Goal: Task Accomplishment & Management: Manage account settings

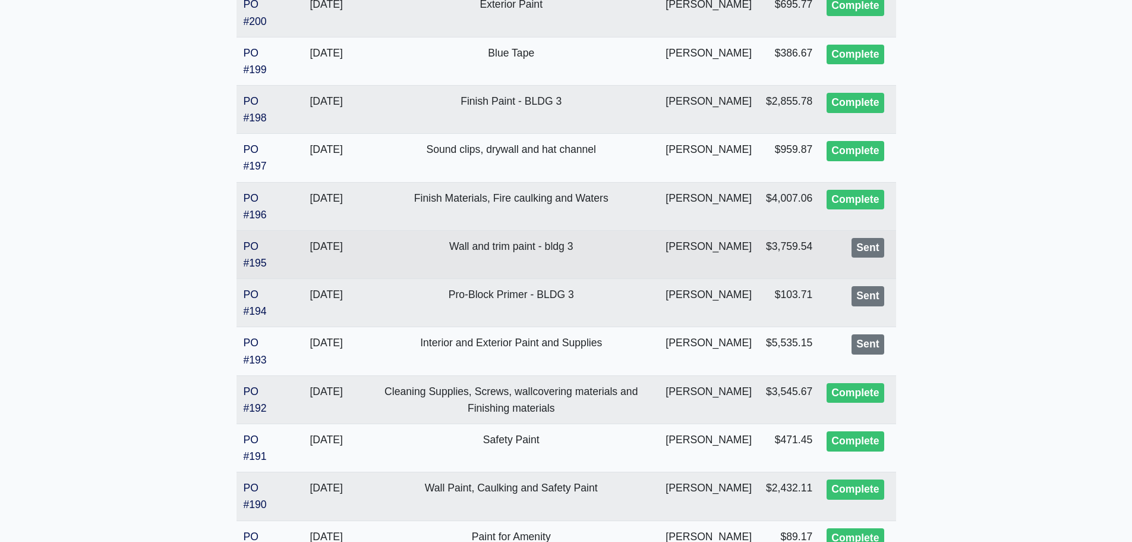
scroll to position [535, 0]
click at [247, 258] on link "PO #195" at bounding box center [255, 254] width 23 height 29
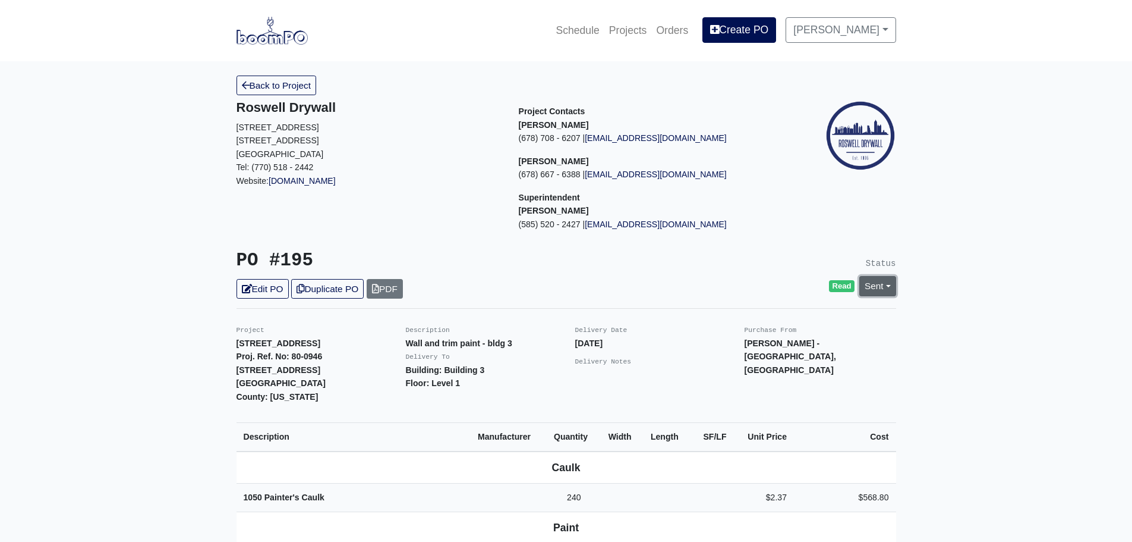
click at [889, 290] on link "Sent" at bounding box center [878, 286] width 37 height 20
click at [757, 349] on link "Complete" at bounding box center [809, 350] width 177 height 18
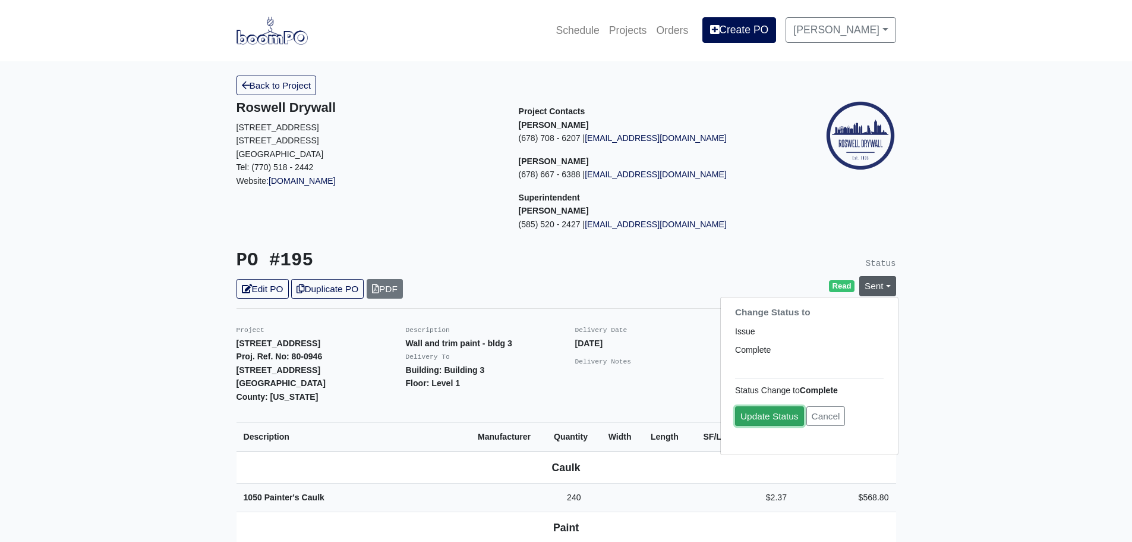
click at [773, 414] on link "Update Status" at bounding box center [769, 416] width 69 height 20
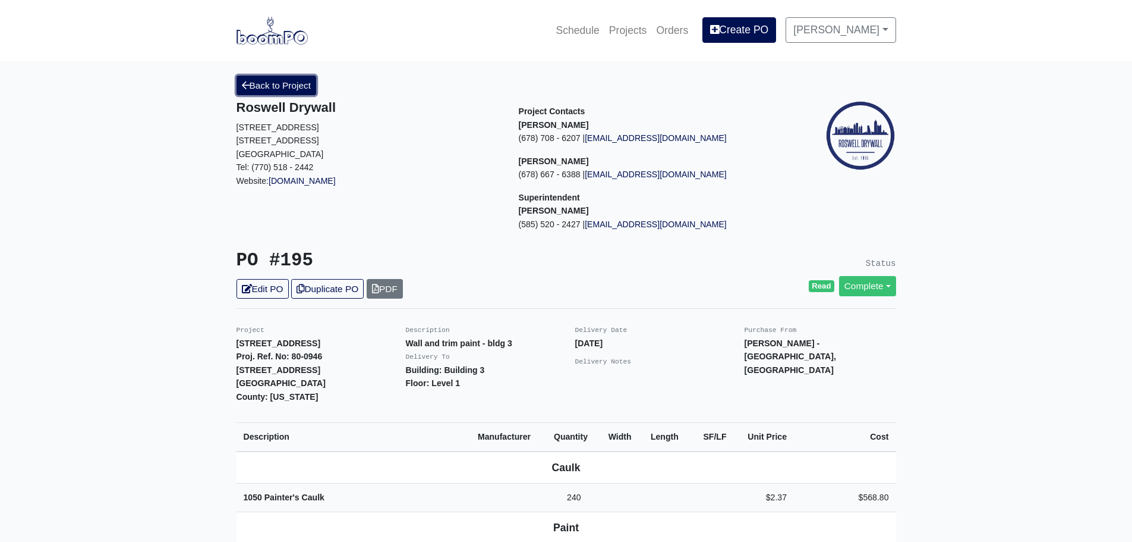
click at [262, 88] on link "Back to Project" at bounding box center [277, 85] width 80 height 20
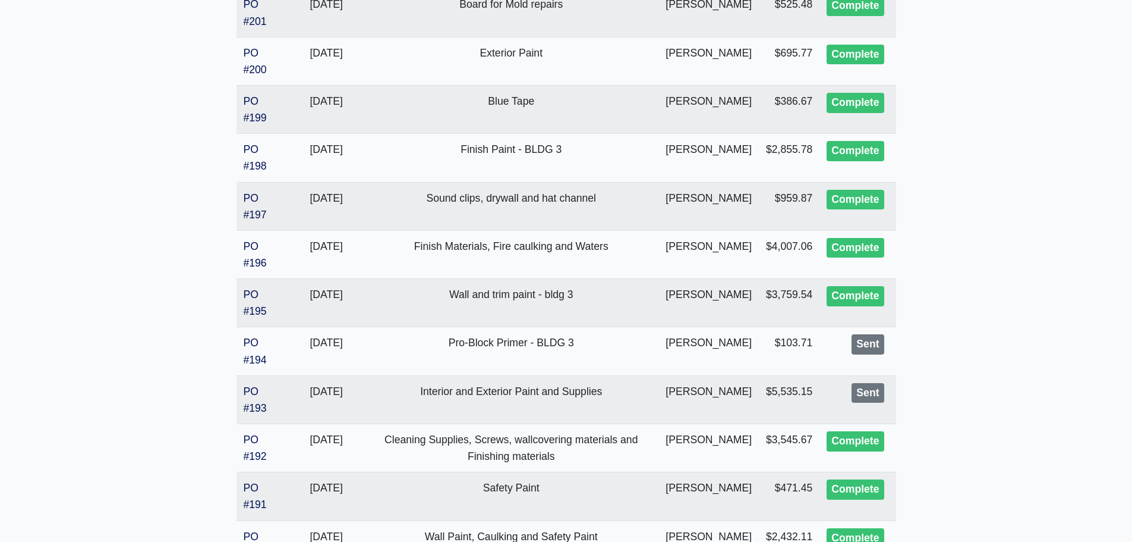
scroll to position [654, 0]
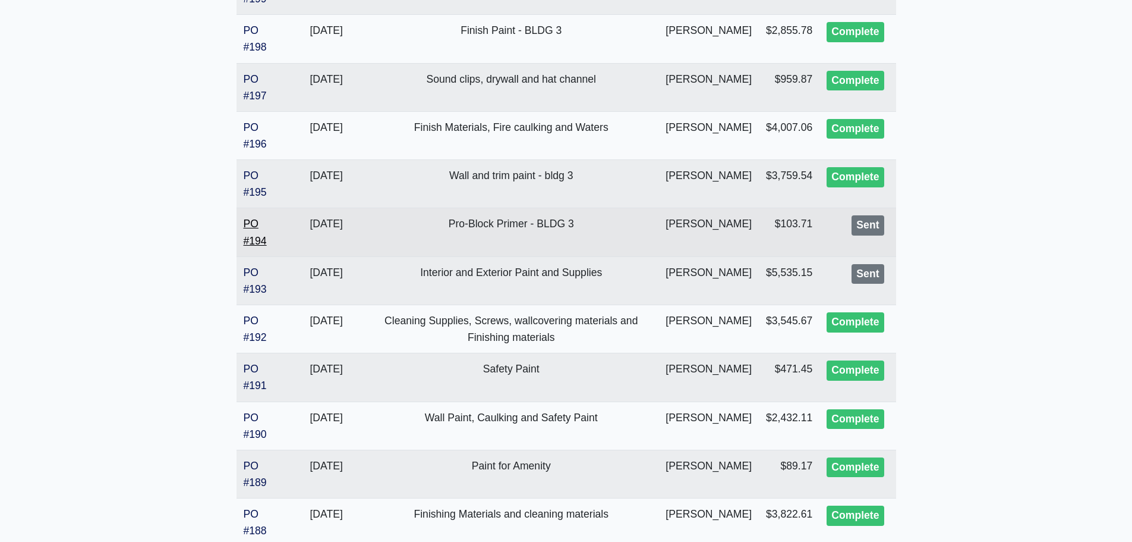
click at [253, 241] on link "PO #194" at bounding box center [255, 232] width 23 height 29
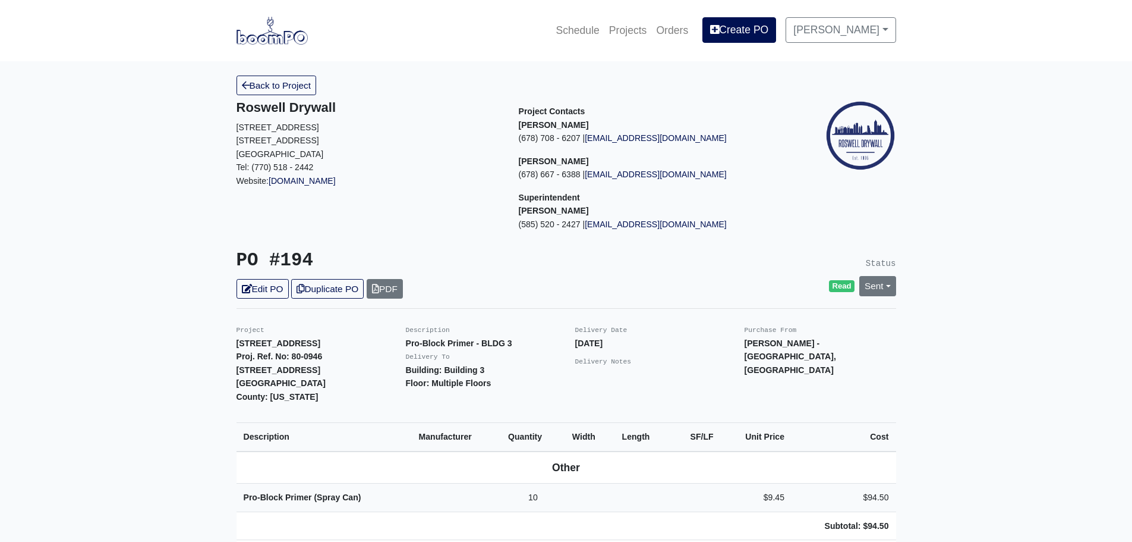
scroll to position [59, 0]
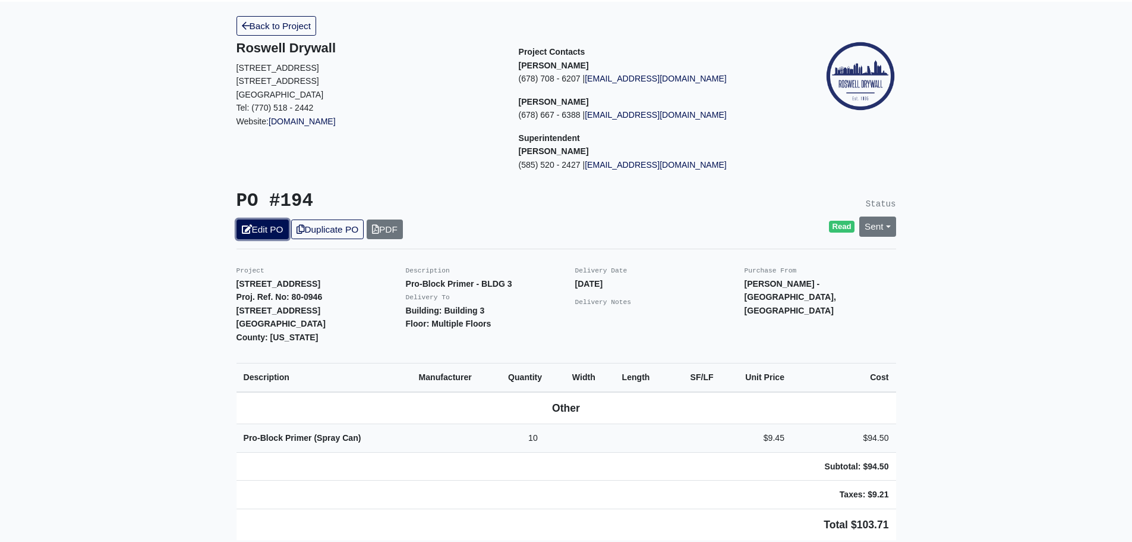
click at [246, 231] on icon at bounding box center [247, 229] width 10 height 9
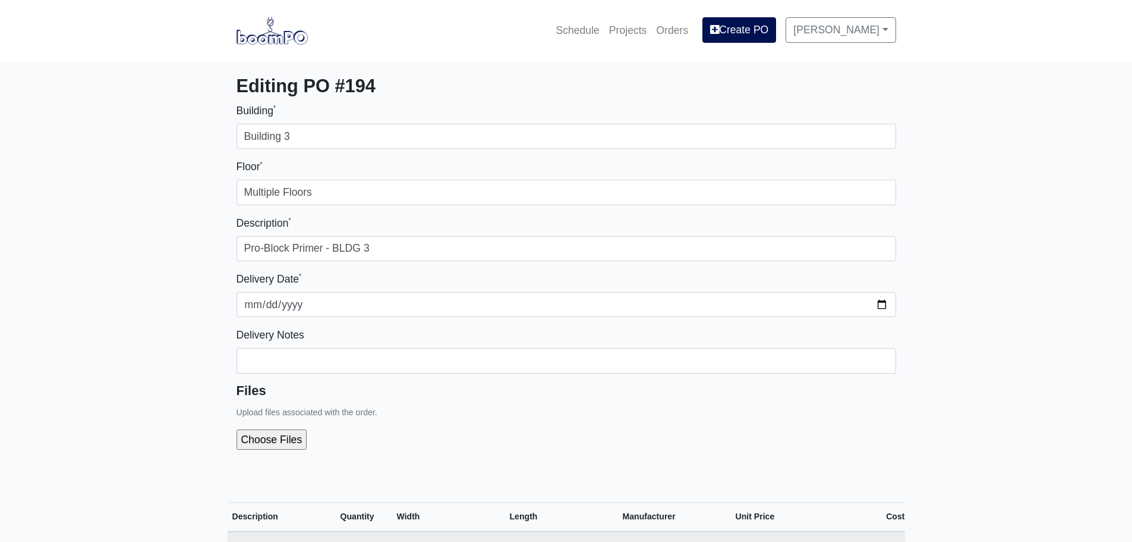
select select
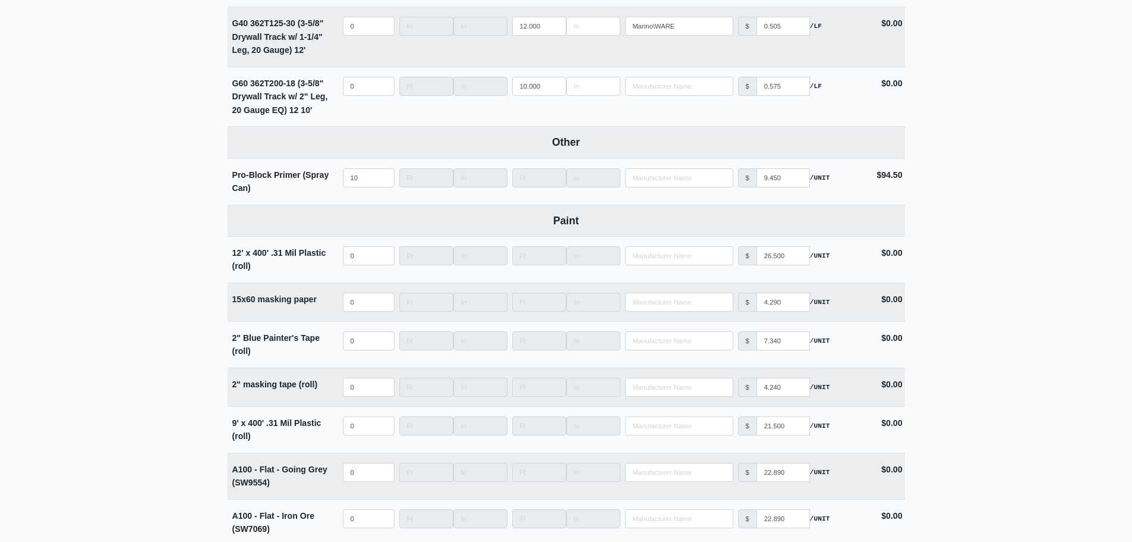
scroll to position [2813, 0]
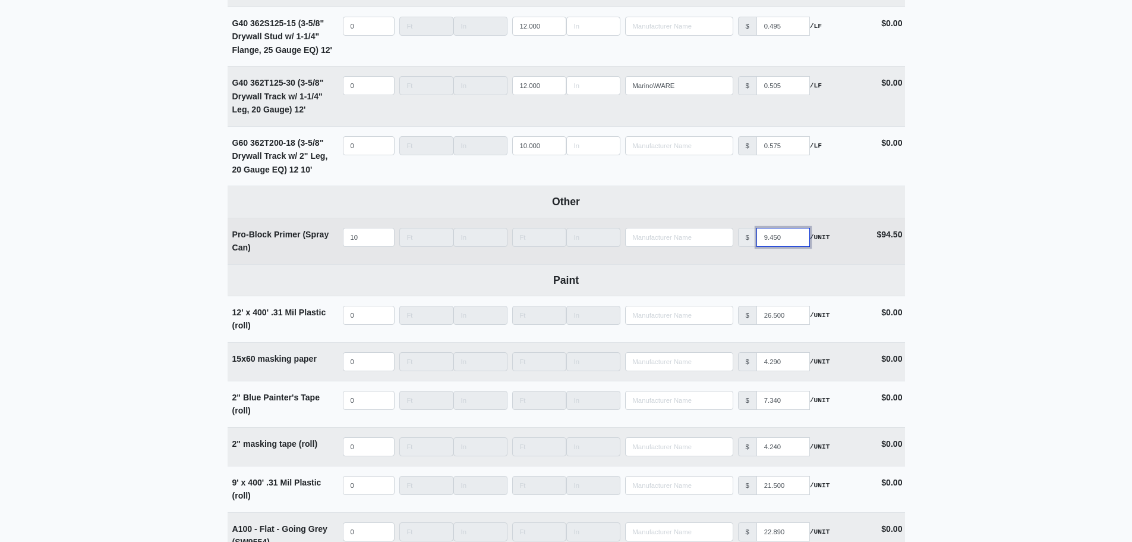
drag, startPoint x: 782, startPoint y: 244, endPoint x: 729, endPoint y: 245, distance: 52.9
click at [729, 245] on tr "Pro-Block Primer (Spray Can) Qty 10 Width Length Manufacturer No Results Price …" at bounding box center [567, 241] width 678 height 46
type input "7"
select select
type input "7.9"
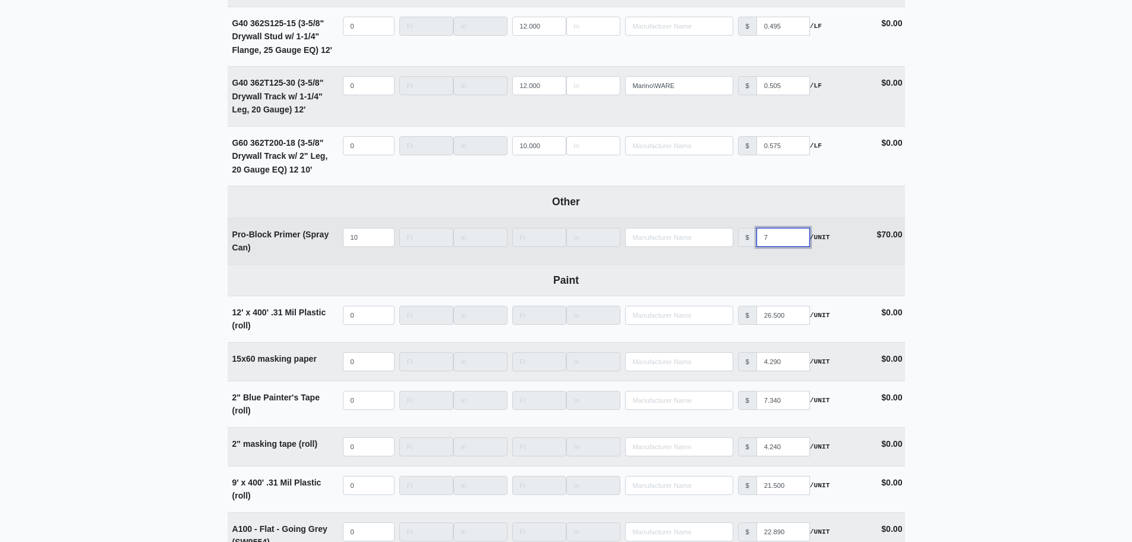
select select
type input "7.99"
select select
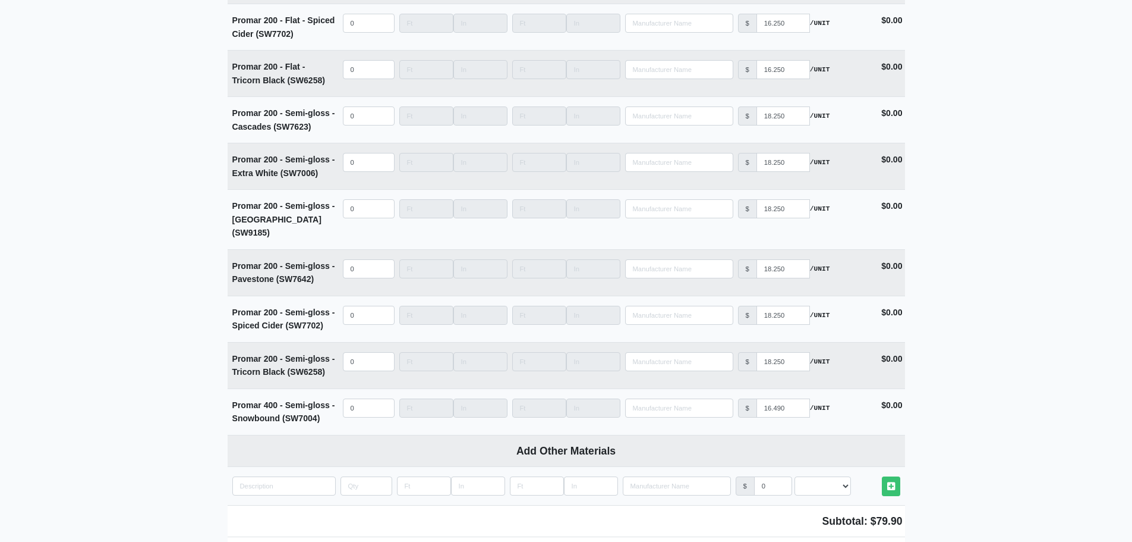
scroll to position [4477, 0]
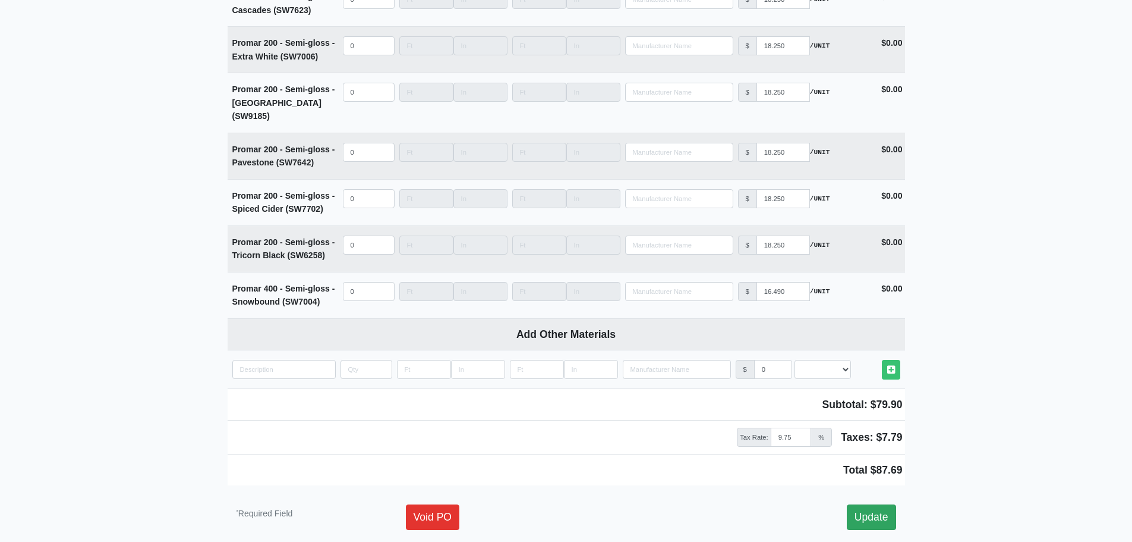
type input "7.99"
click at [864, 504] on link "Update" at bounding box center [871, 516] width 49 height 25
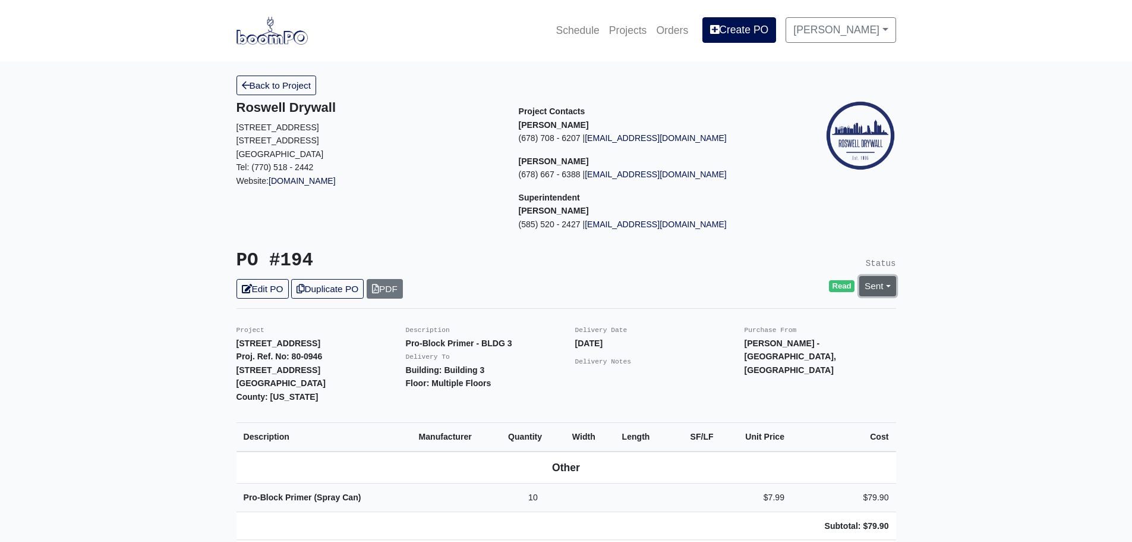
click at [882, 282] on link "Sent" at bounding box center [878, 286] width 37 height 20
click at [766, 344] on link "Complete" at bounding box center [809, 350] width 177 height 18
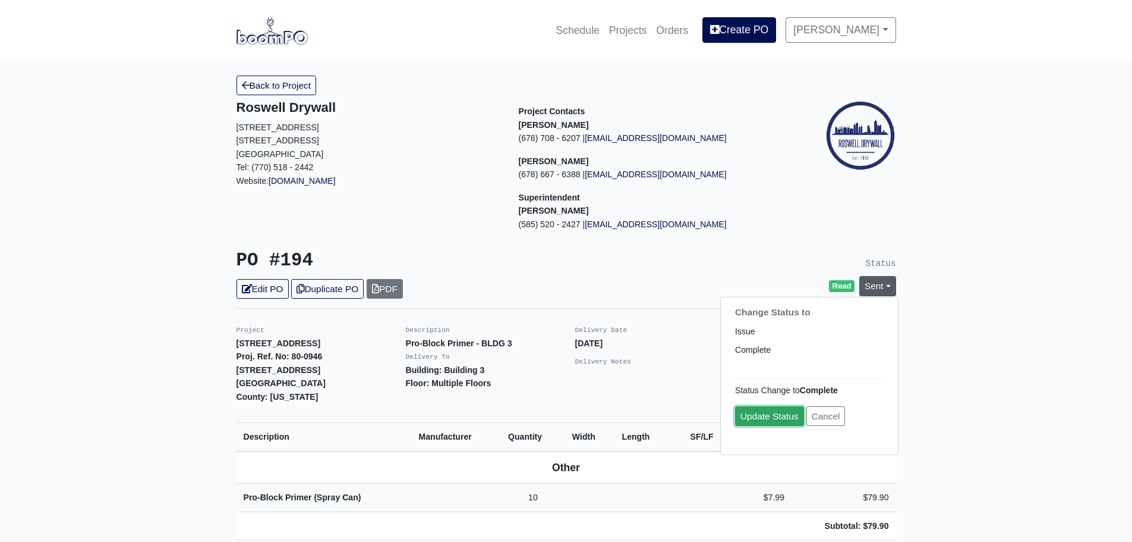
click at [753, 414] on link "Update Status" at bounding box center [769, 416] width 69 height 20
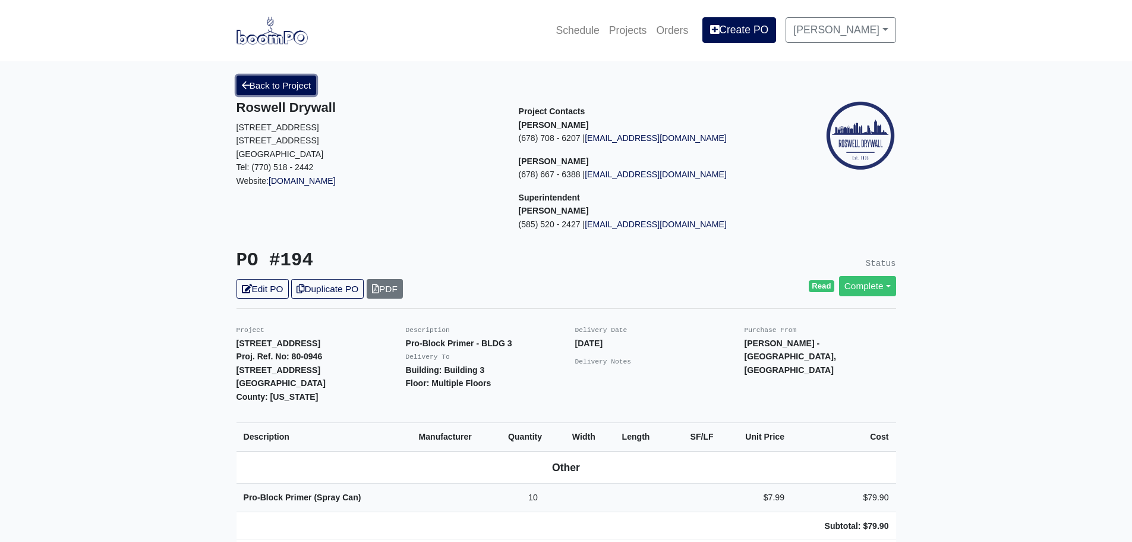
click at [250, 86] on link "Back to Project" at bounding box center [277, 85] width 80 height 20
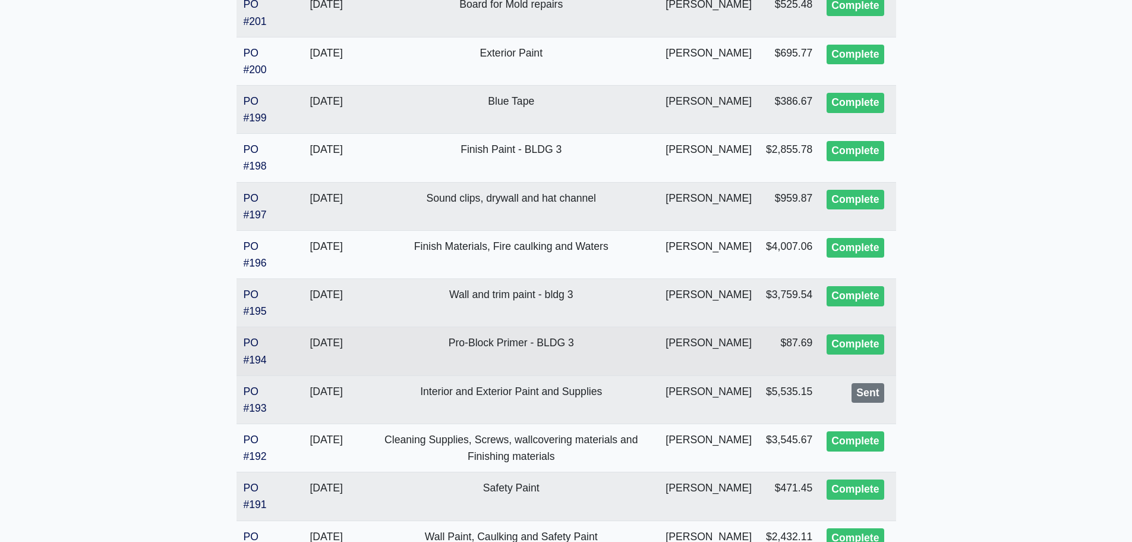
scroll to position [594, 0]
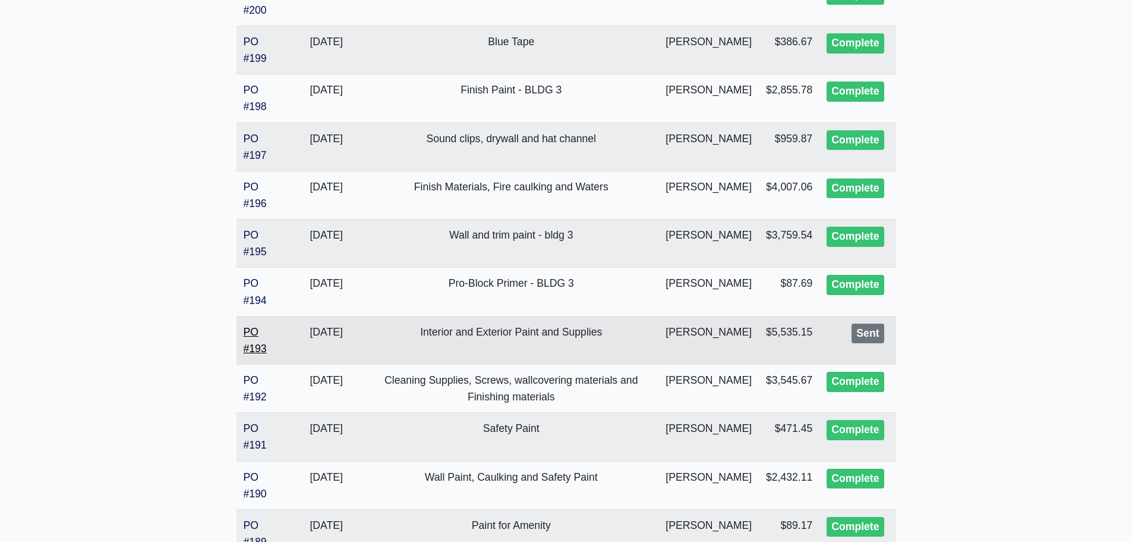
click at [252, 345] on link "PO #193" at bounding box center [255, 340] width 23 height 29
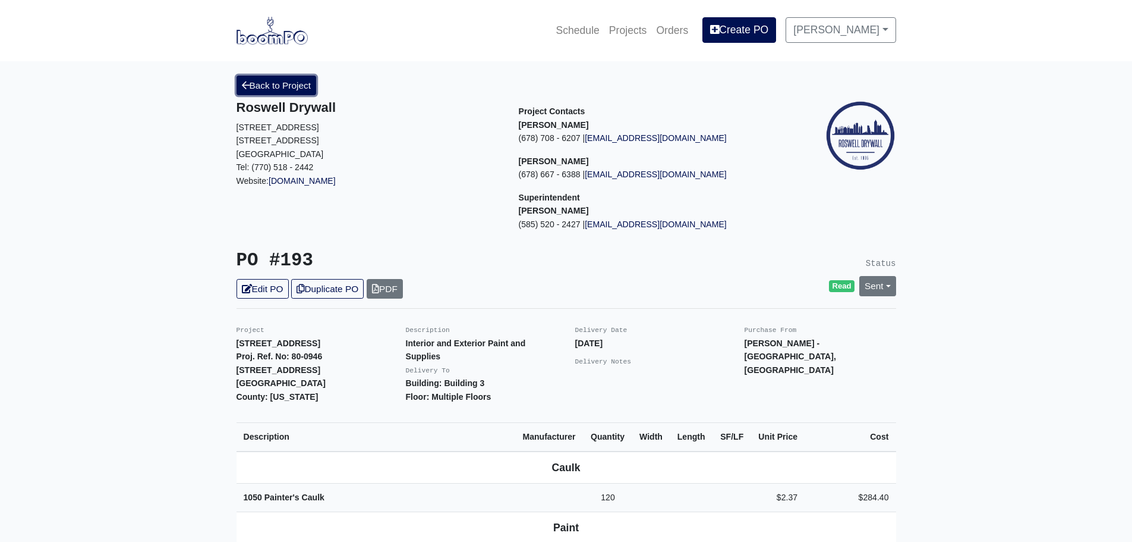
click at [266, 87] on link "Back to Project" at bounding box center [277, 85] width 80 height 20
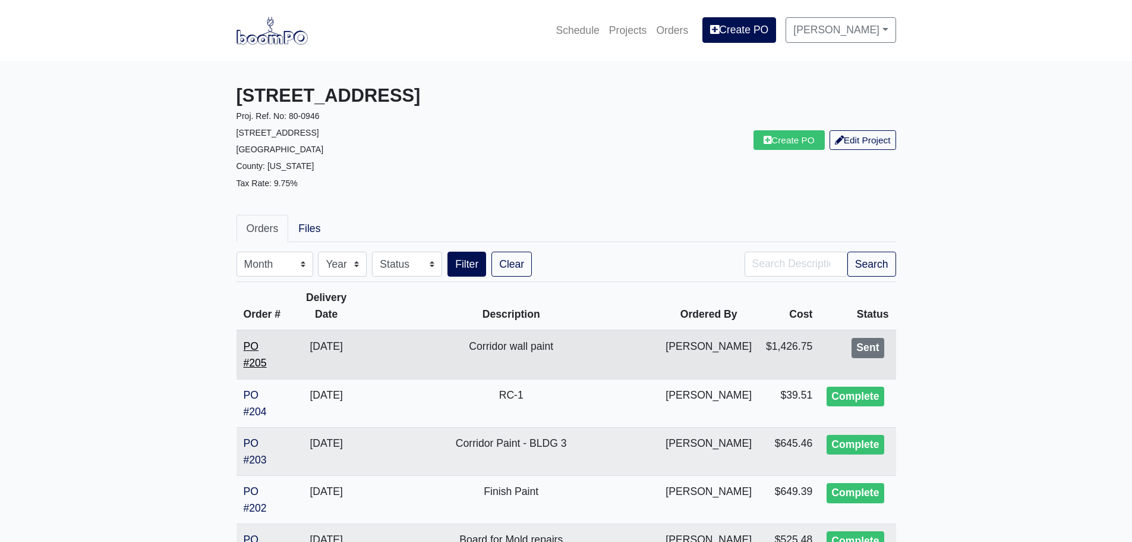
click at [256, 362] on link "PO #205" at bounding box center [255, 354] width 23 height 29
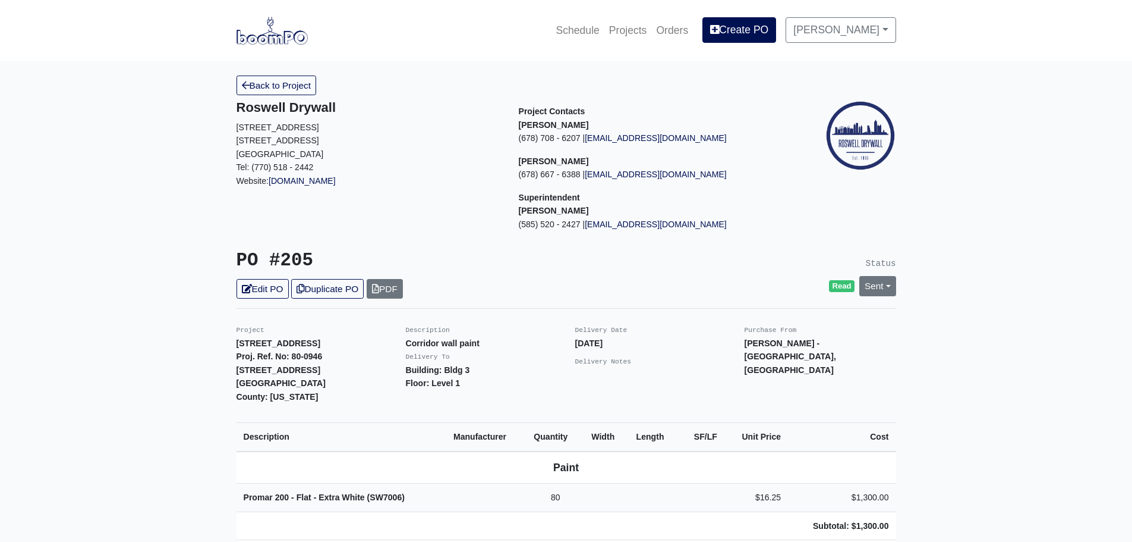
click at [272, 41] on img at bounding box center [272, 30] width 71 height 27
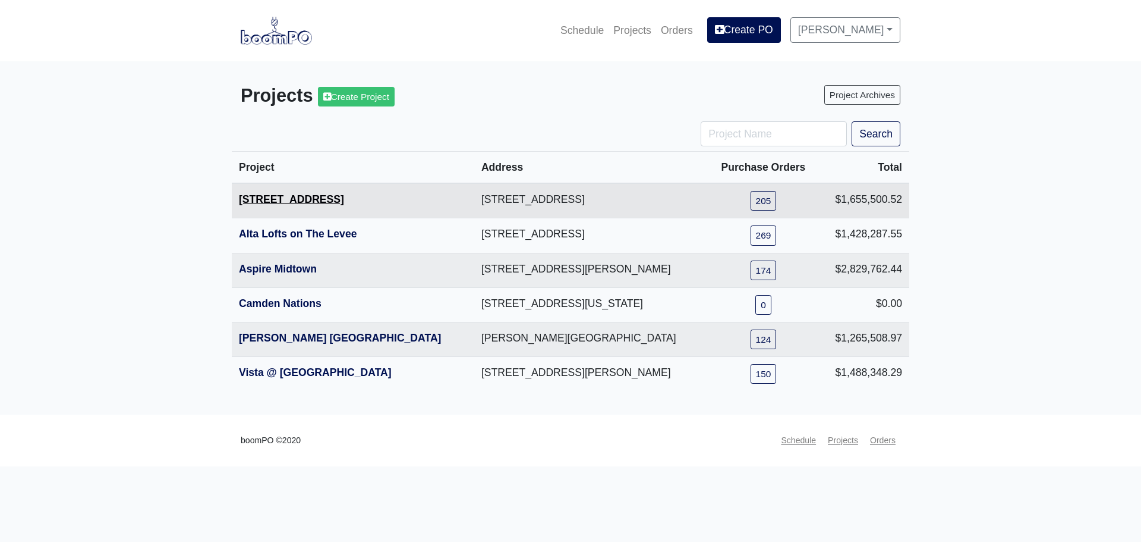
click at [284, 202] on link "[STREET_ADDRESS]" at bounding box center [291, 199] width 105 height 12
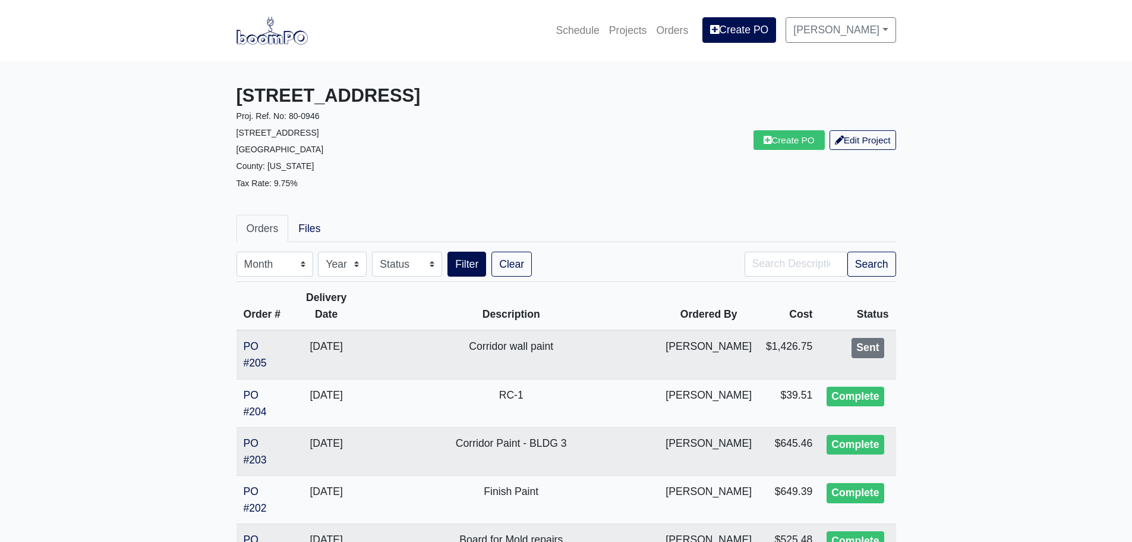
click at [261, 37] on img at bounding box center [272, 30] width 71 height 27
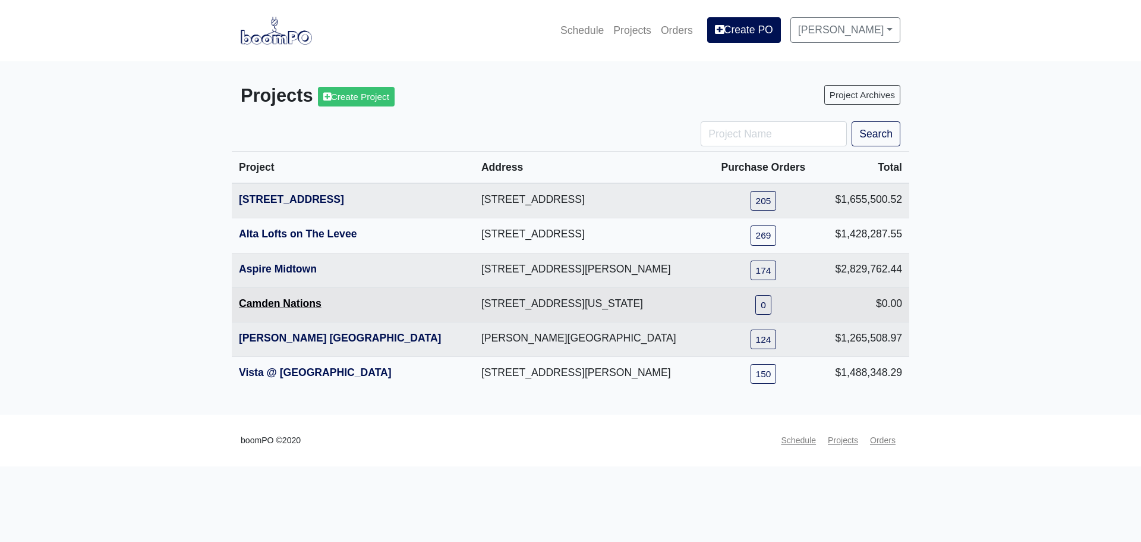
click at [297, 301] on link "Camden Nations" at bounding box center [280, 303] width 83 height 12
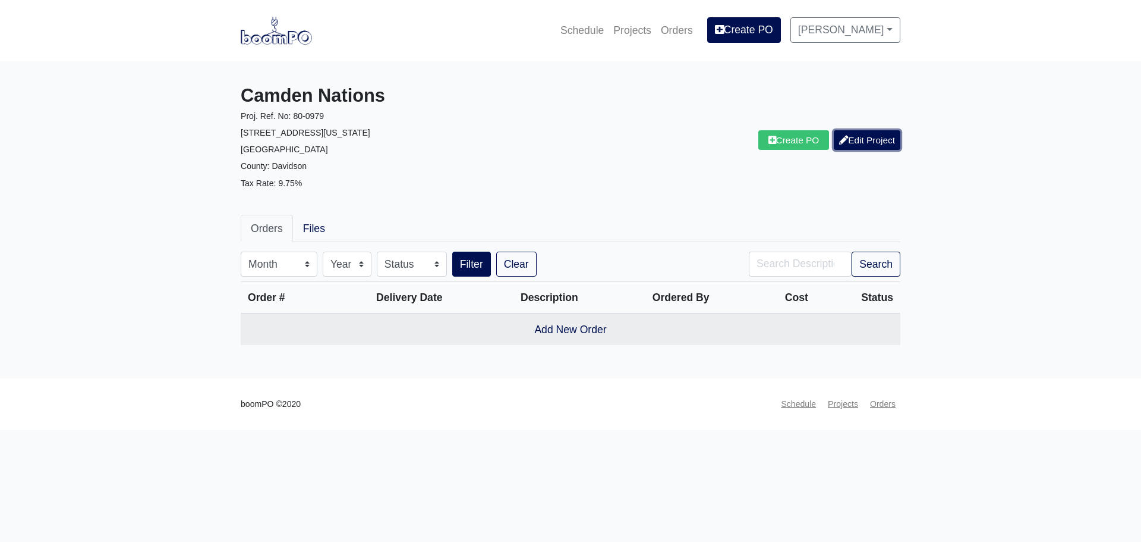
click at [865, 141] on link "Edit Project" at bounding box center [867, 140] width 67 height 20
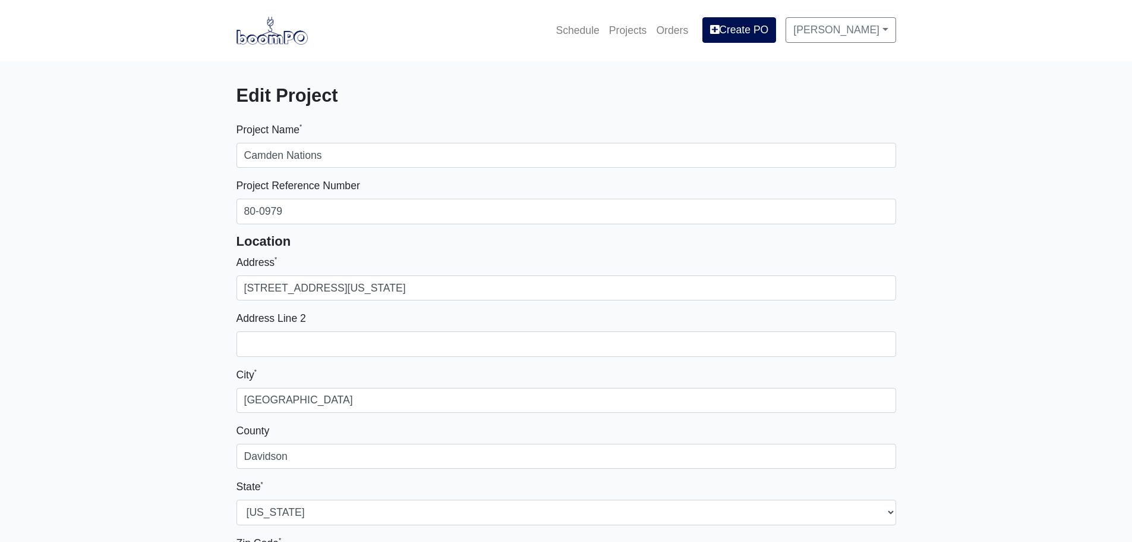
select select
click at [280, 32] on img at bounding box center [272, 30] width 71 height 27
